Goal: Navigation & Orientation: Find specific page/section

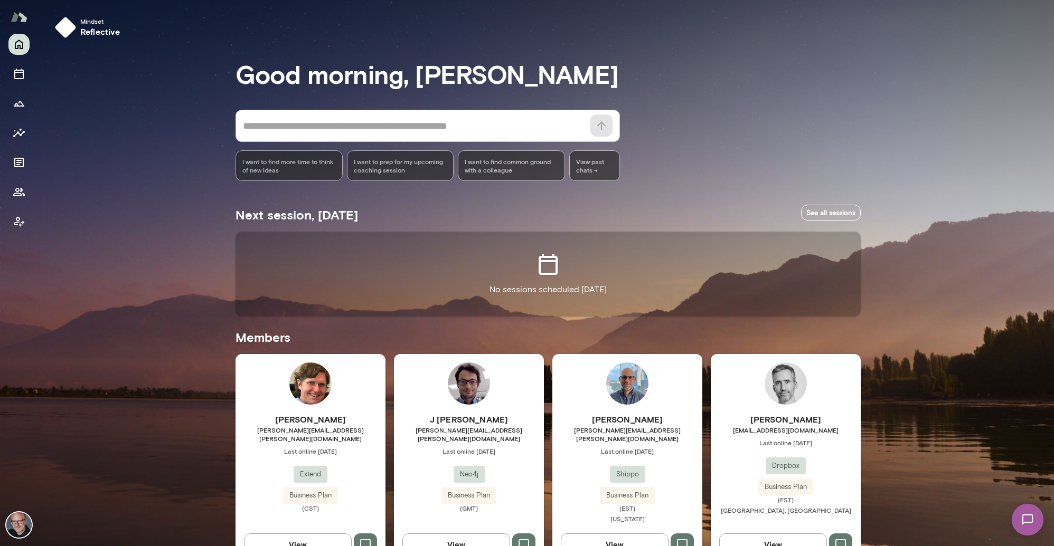
scroll to position [541, 0]
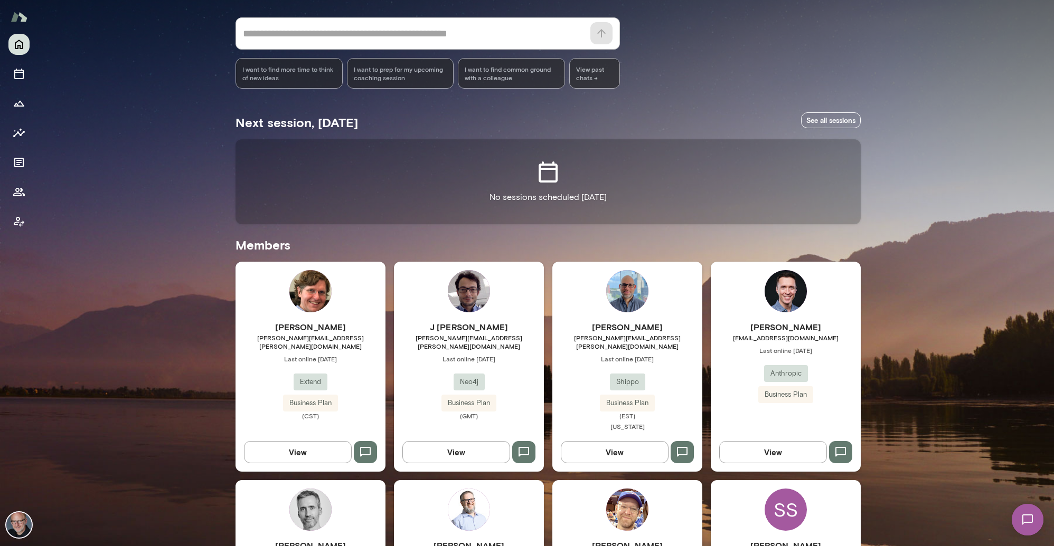
scroll to position [93, 0]
click at [833, 304] on div "Brian Peters brianpeters@anthropic.com Last online October 8 Anthropic Business…" at bounding box center [785, 366] width 150 height 210
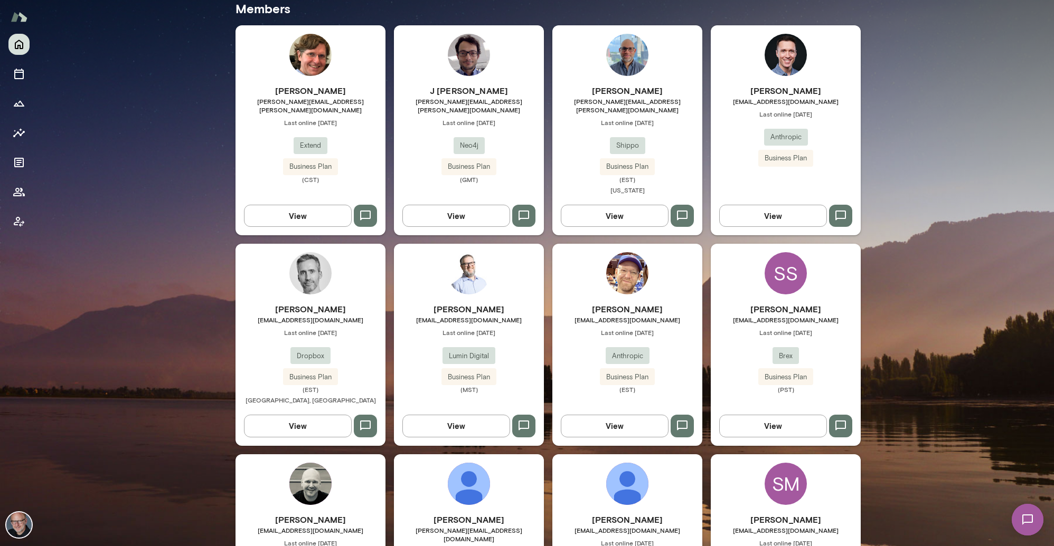
scroll to position [330, 0]
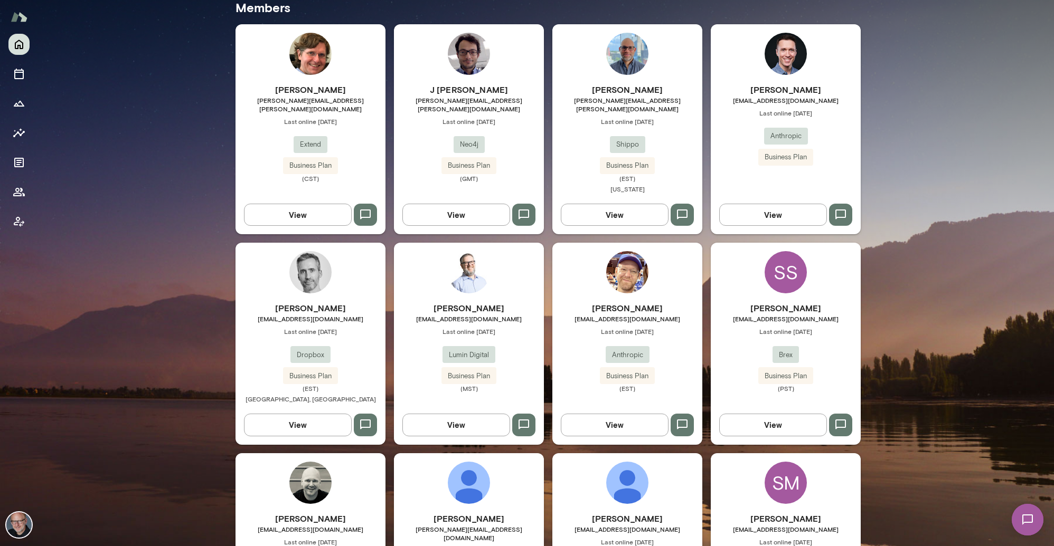
click at [423, 279] on div "Mike West mwest@lumindigital.com Last online October 10 Lumin Digital Business …" at bounding box center [469, 344] width 150 height 202
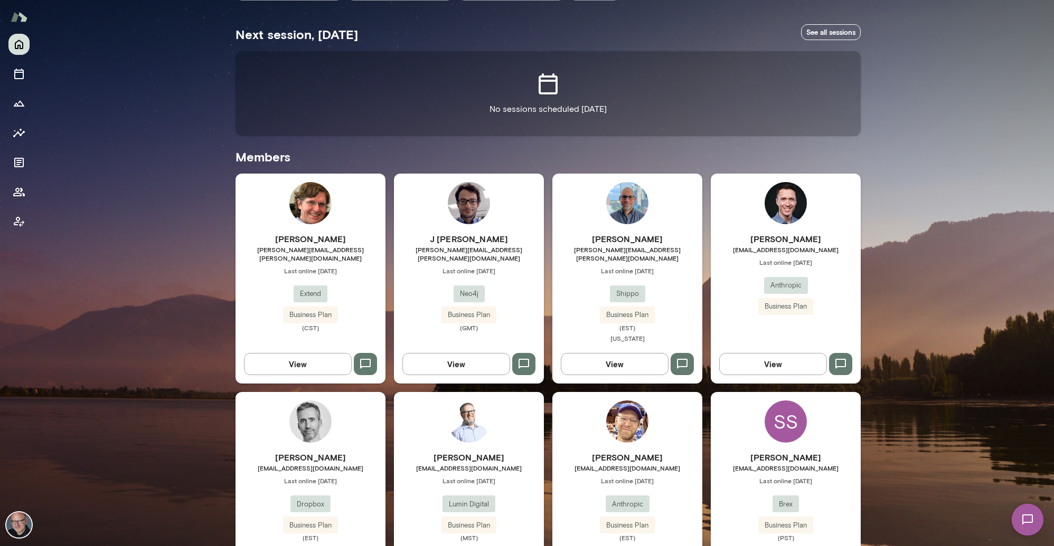
scroll to position [268, 0]
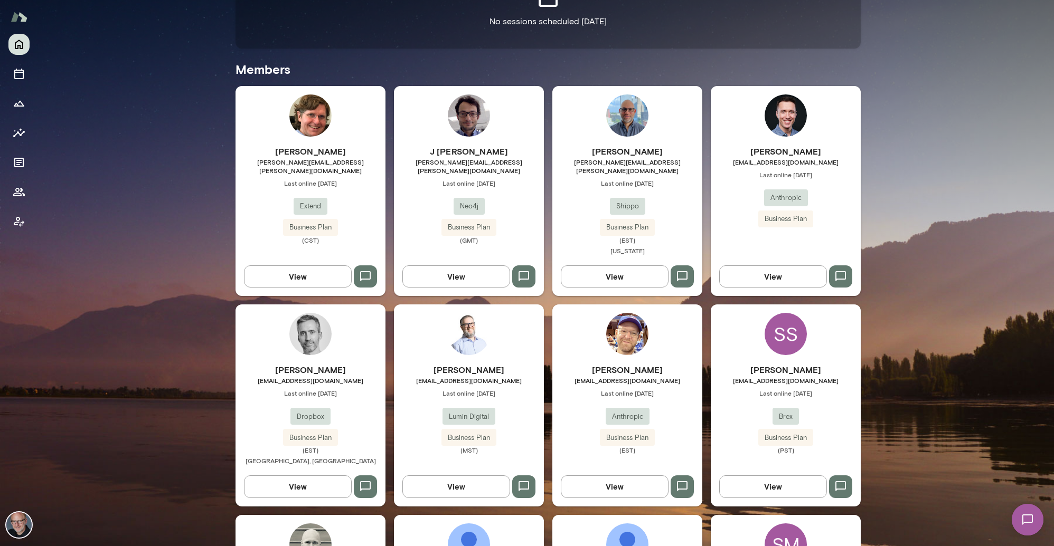
click at [412, 112] on div "J Barrasa jesus.barrasa@neo4j.com Last online September 19 Neo4j Business Plan …" at bounding box center [469, 191] width 150 height 210
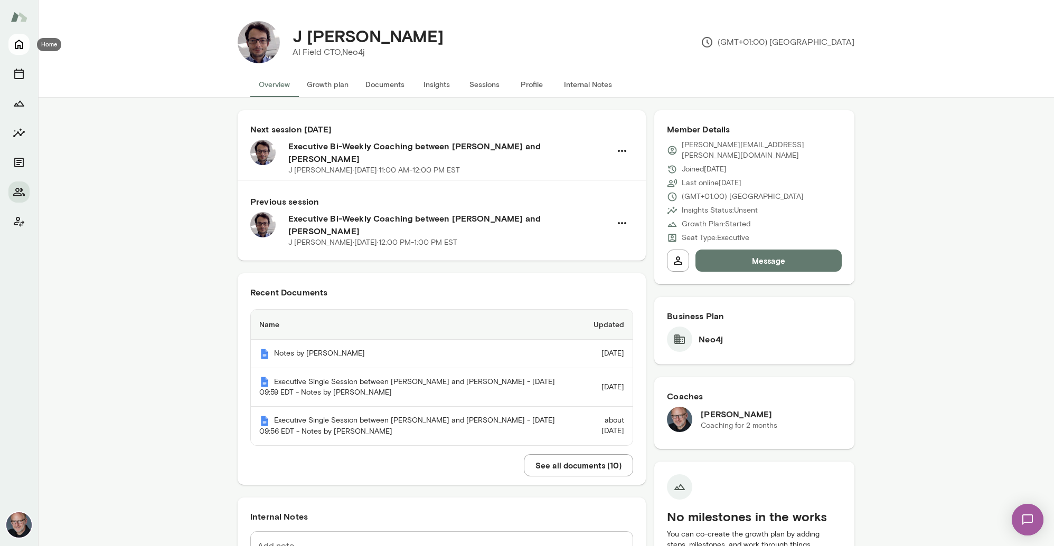
click at [20, 45] on icon "Home" at bounding box center [19, 45] width 8 height 10
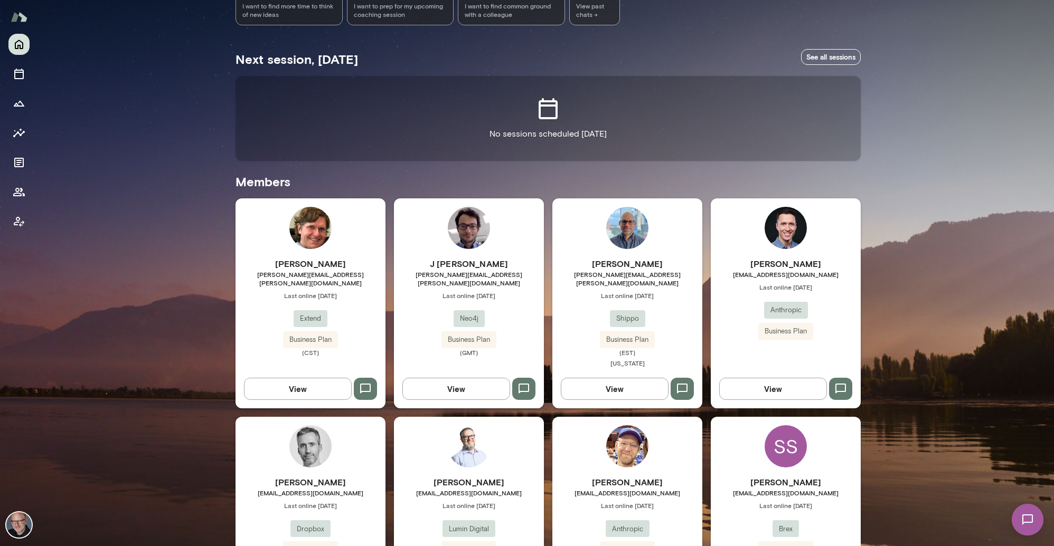
scroll to position [158, 0]
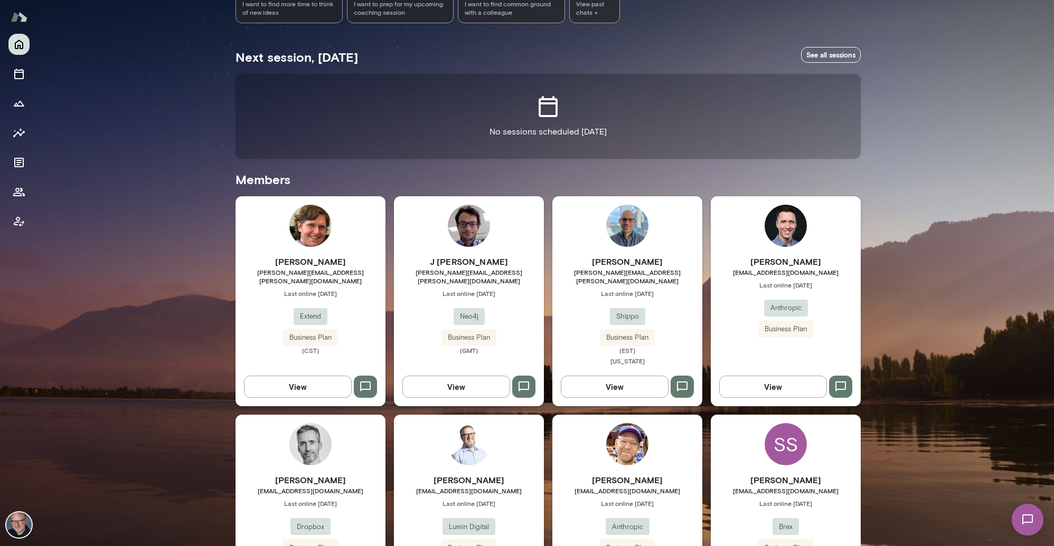
click at [727, 254] on div "Brian Peters brianpeters@anthropic.com Last online October 8 Anthropic Business…" at bounding box center [785, 301] width 150 height 210
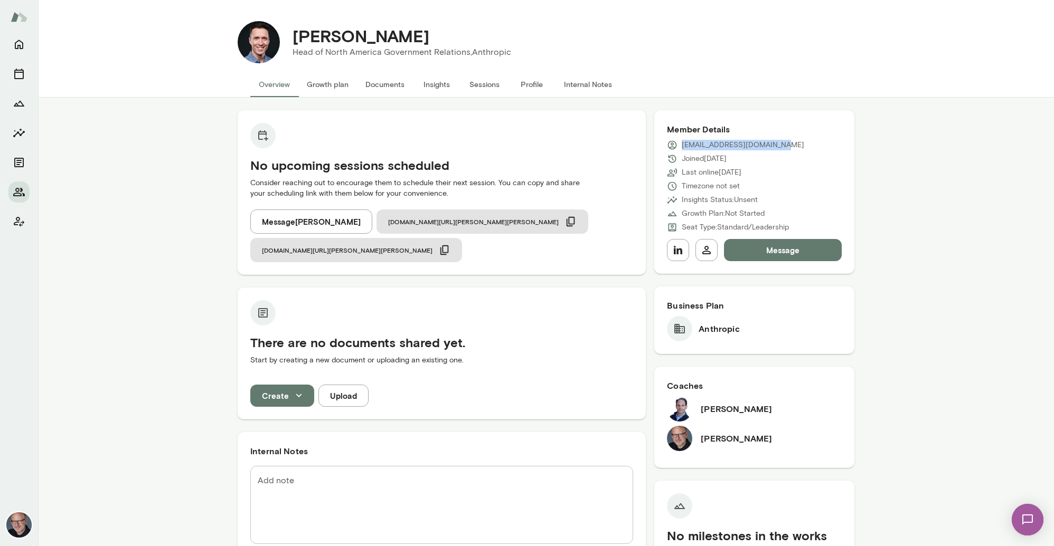
drag, startPoint x: 682, startPoint y: 146, endPoint x: 776, endPoint y: 149, distance: 94.5
click at [776, 149] on div "[EMAIL_ADDRESS][DOMAIN_NAME]" at bounding box center [754, 145] width 175 height 11
copy p "[EMAIL_ADDRESS][DOMAIN_NAME]"
click at [15, 39] on icon "Home" at bounding box center [19, 44] width 13 height 13
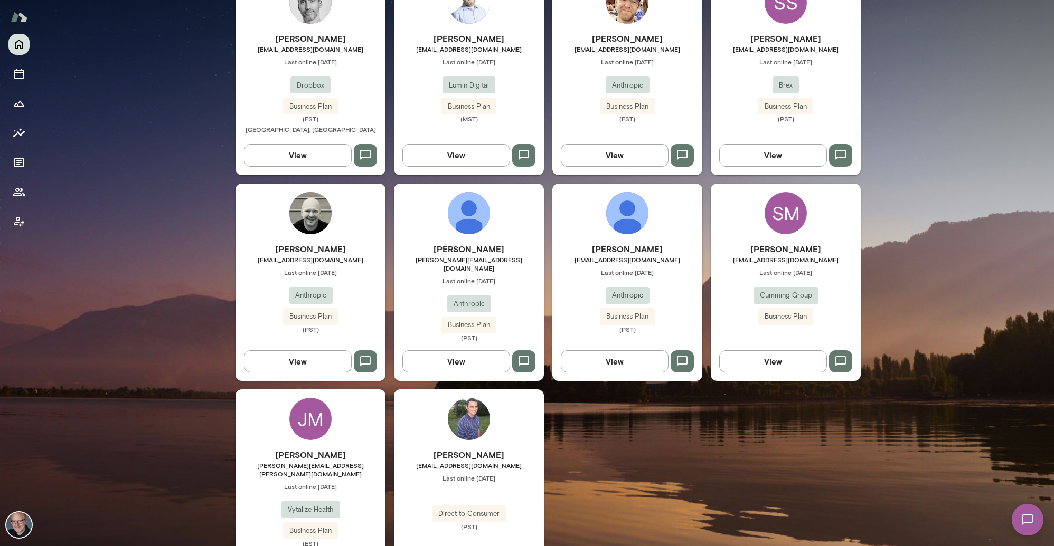
scroll to position [606, 0]
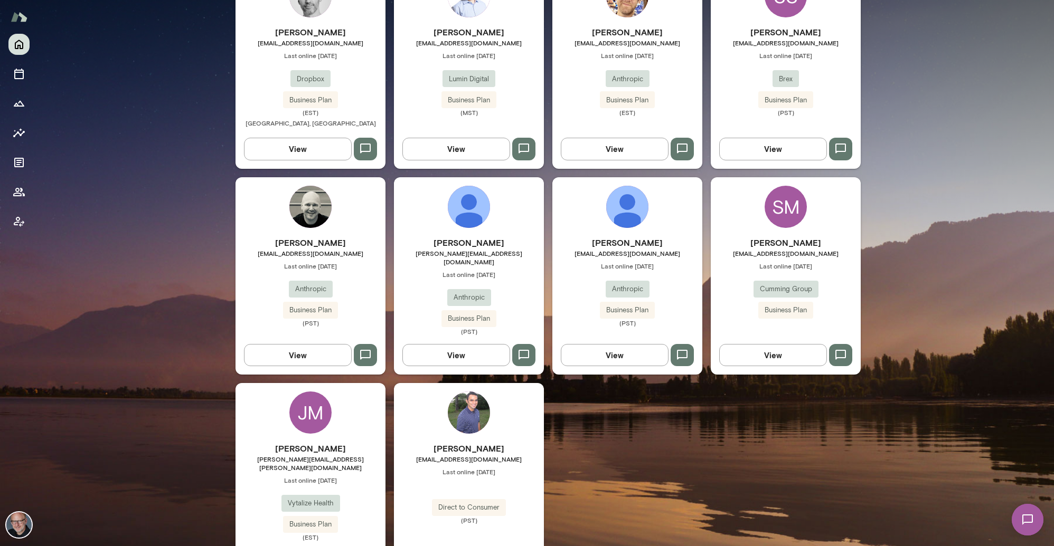
click at [341, 442] on h6 "[PERSON_NAME]" at bounding box center [310, 448] width 150 height 13
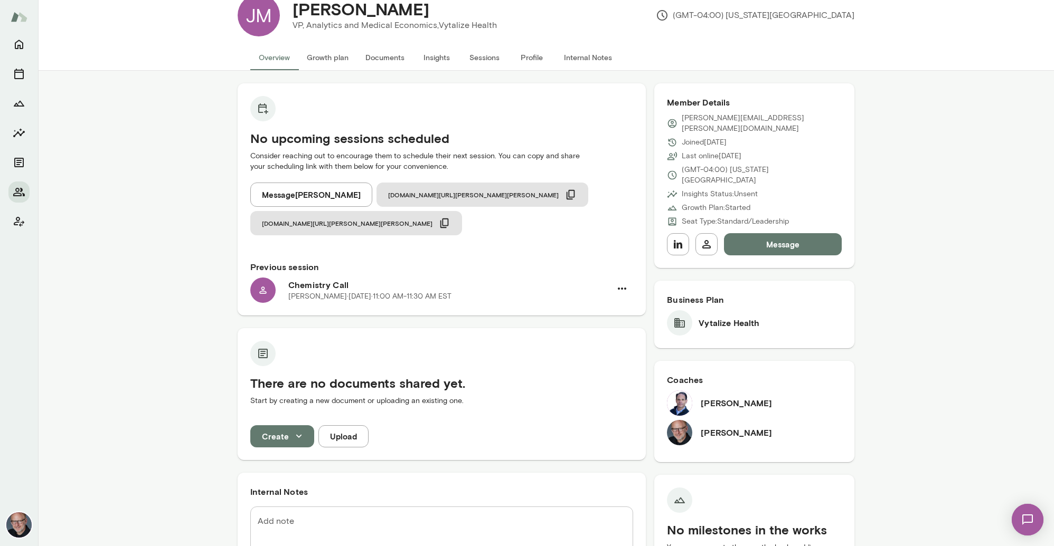
scroll to position [62, 0]
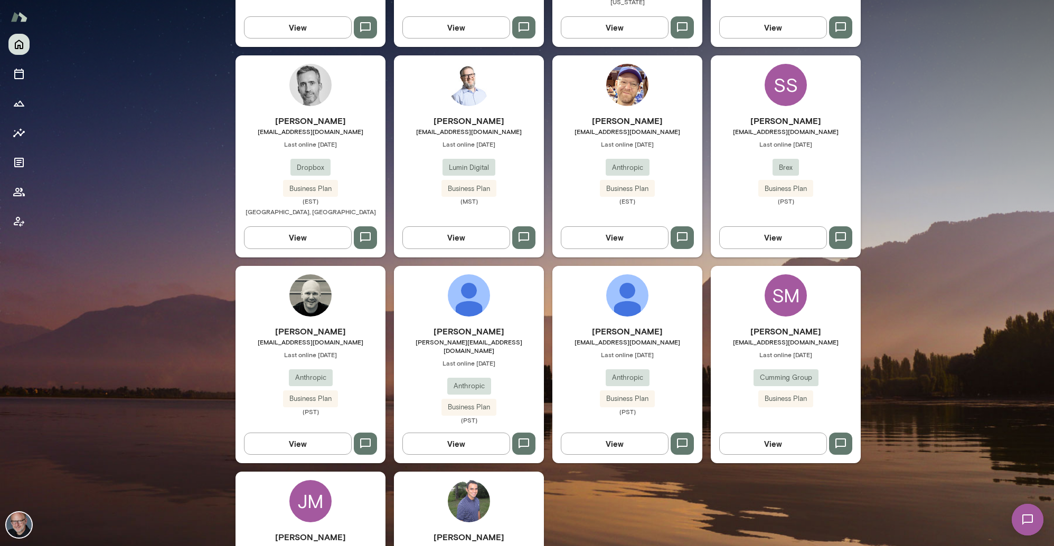
scroll to position [524, 0]
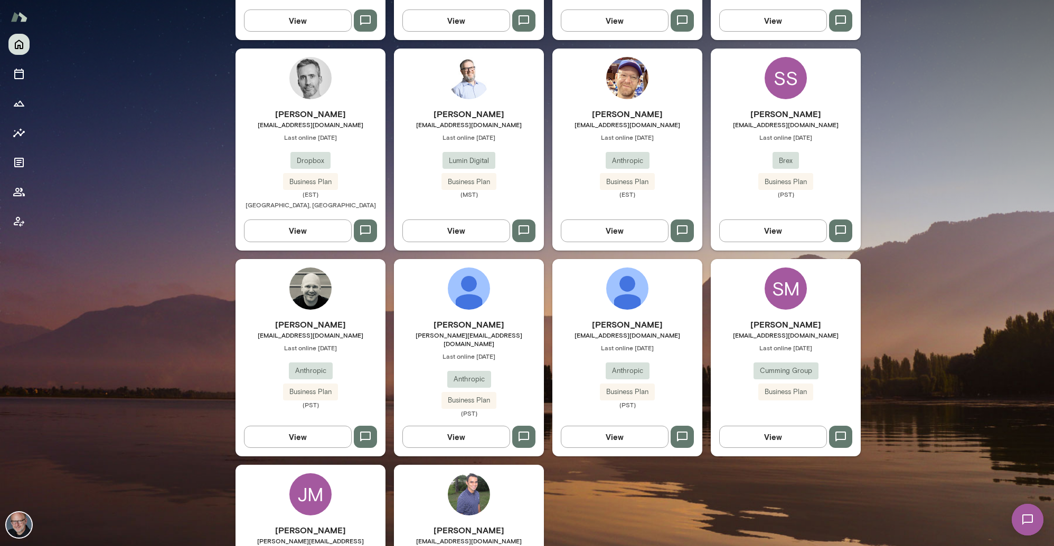
click at [466, 331] on span "[PERSON_NAME][EMAIL_ADDRESS][DOMAIN_NAME]" at bounding box center [469, 339] width 150 height 17
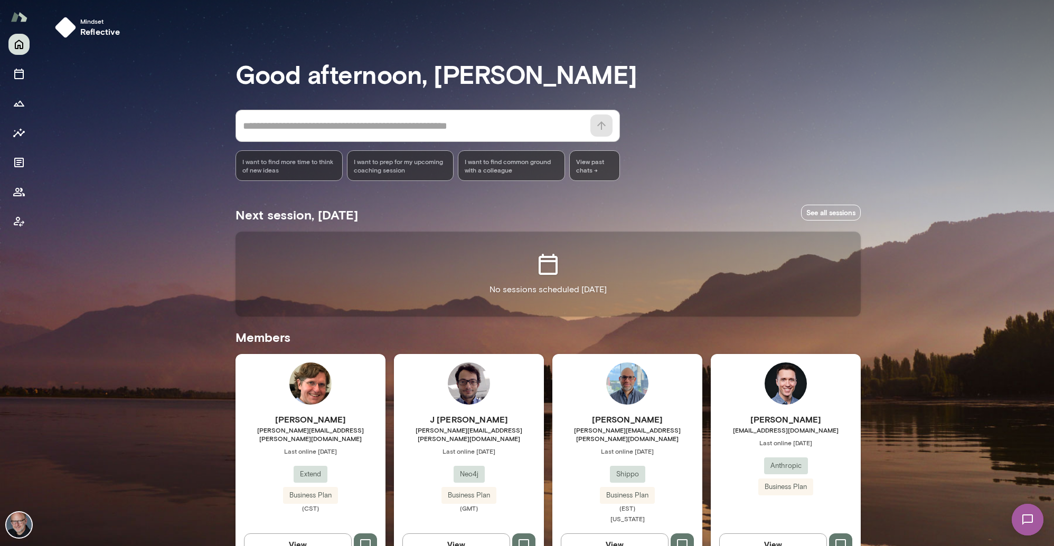
click at [740, 420] on h6 "[PERSON_NAME]" at bounding box center [785, 419] width 150 height 13
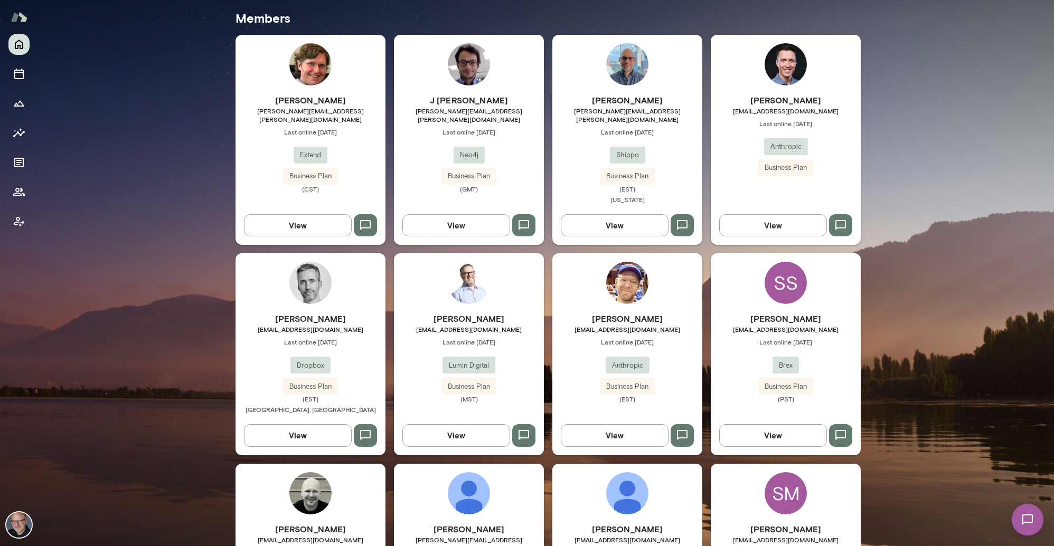
scroll to position [383, 0]
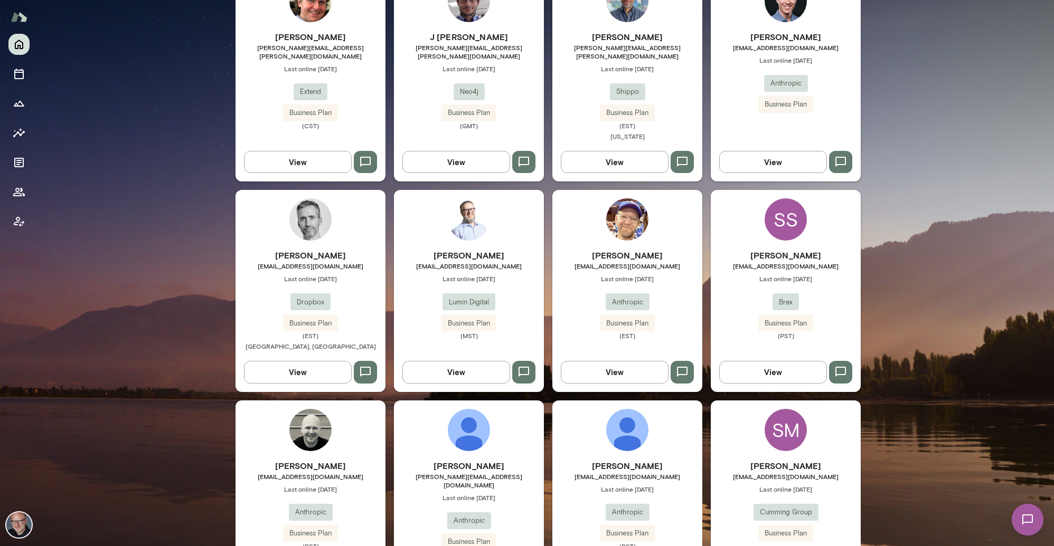
click at [750, 274] on span "Last online [DATE]" at bounding box center [785, 278] width 150 height 8
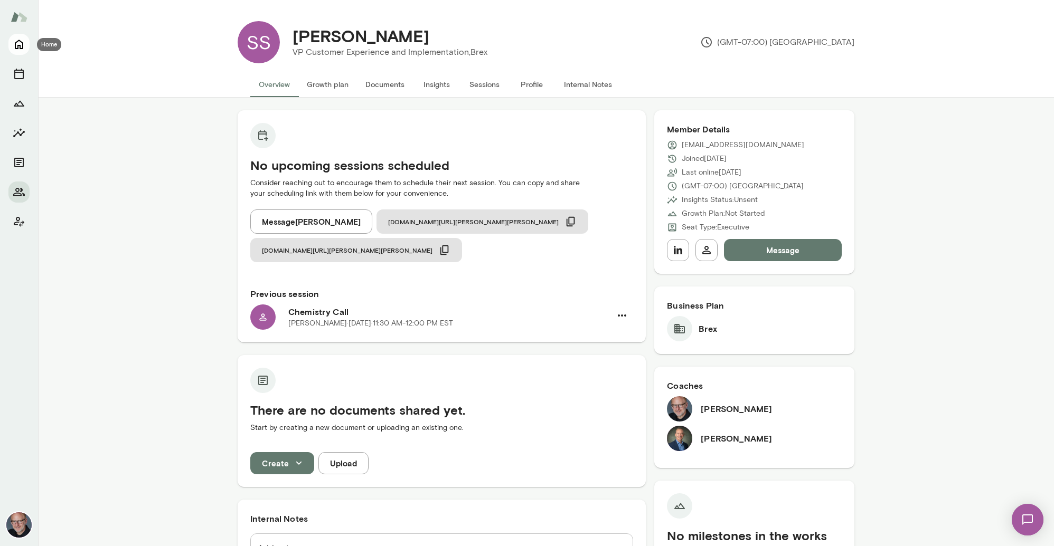
click at [21, 42] on icon "Home" at bounding box center [19, 45] width 8 height 10
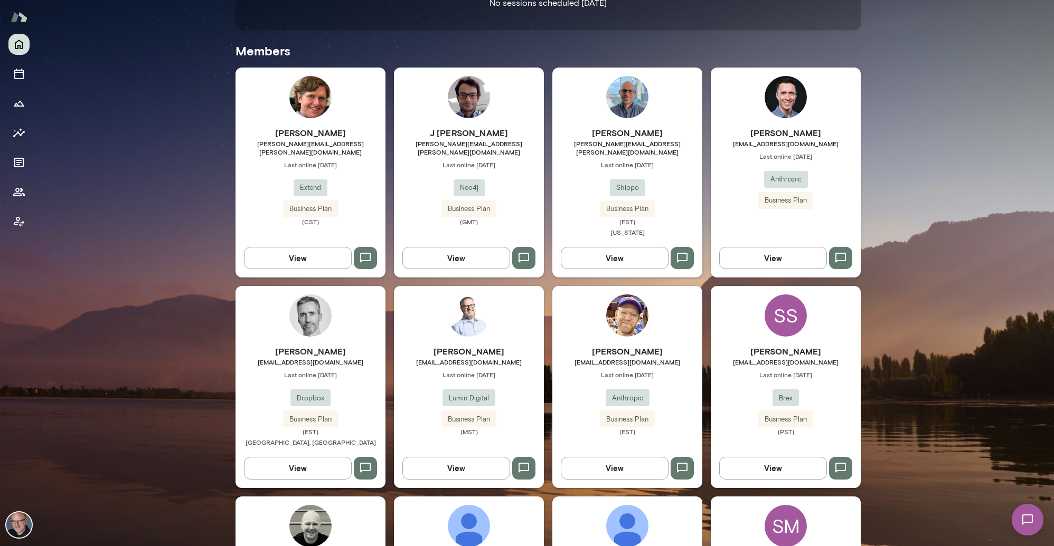
scroll to position [286, 0]
